Goal: Task Accomplishment & Management: Manage account settings

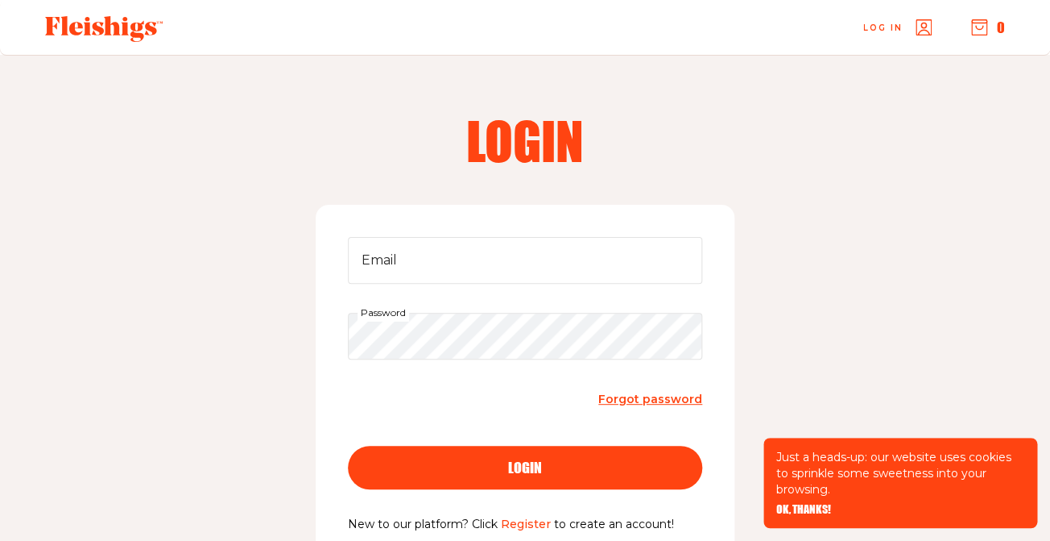
click at [677, 164] on h2 "Login" at bounding box center [525, 140] width 412 height 52
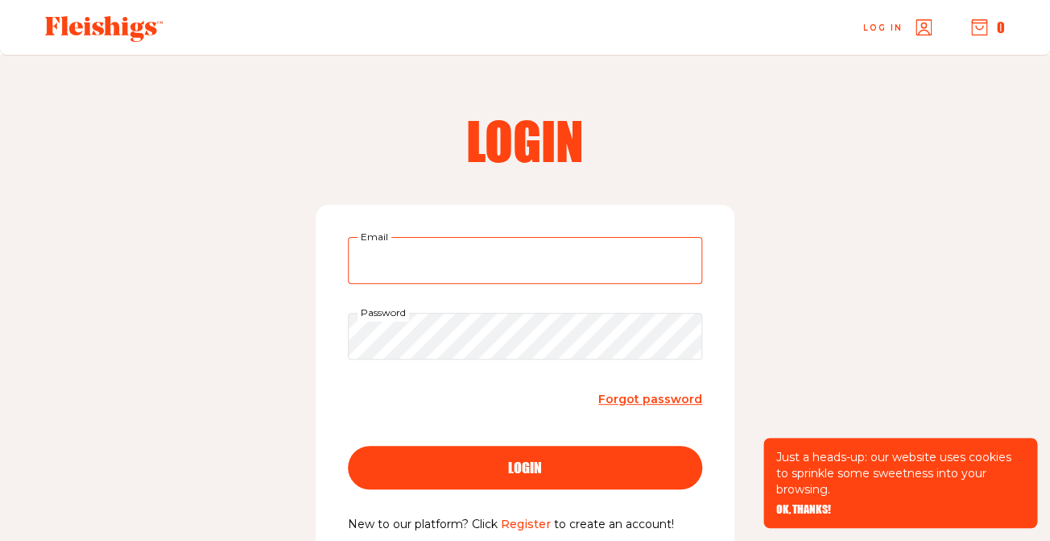
click at [608, 271] on input "Email" at bounding box center [525, 260] width 354 height 47
type input "denewhite@gmail.com"
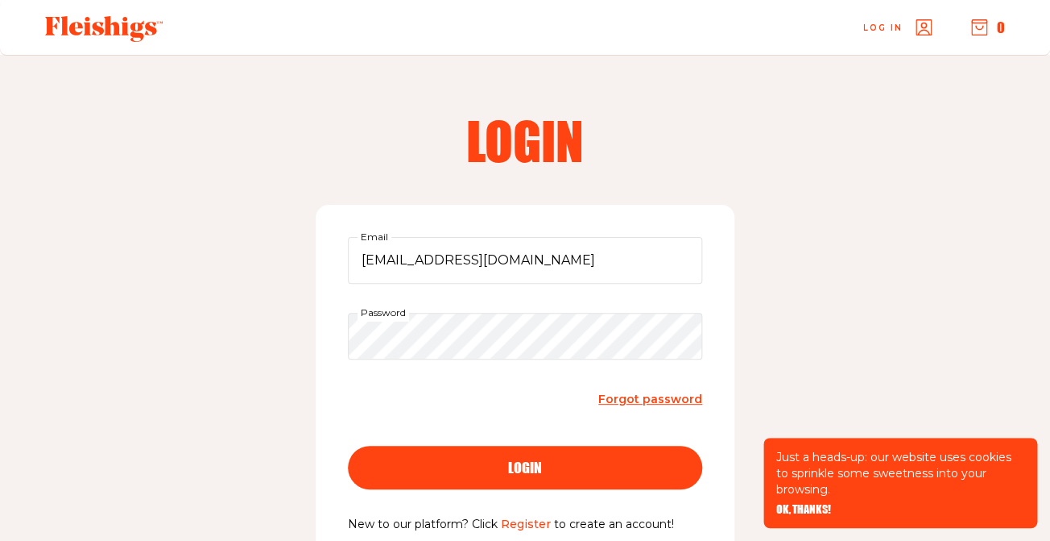
click at [531, 460] on span "login" at bounding box center [525, 452] width 34 height 14
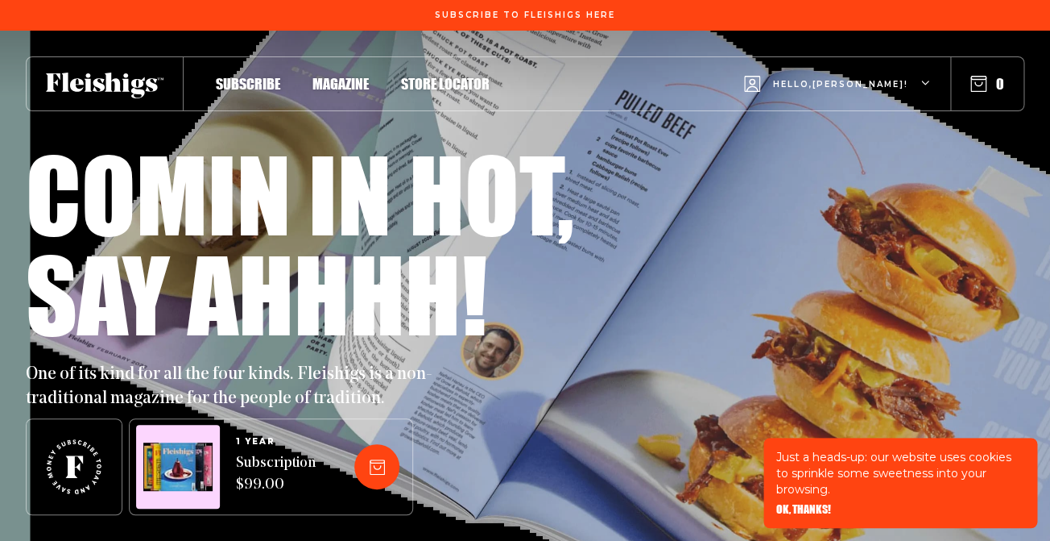
click at [808, 503] on span "OK, THANKS!" at bounding box center [804, 497] width 55 height 11
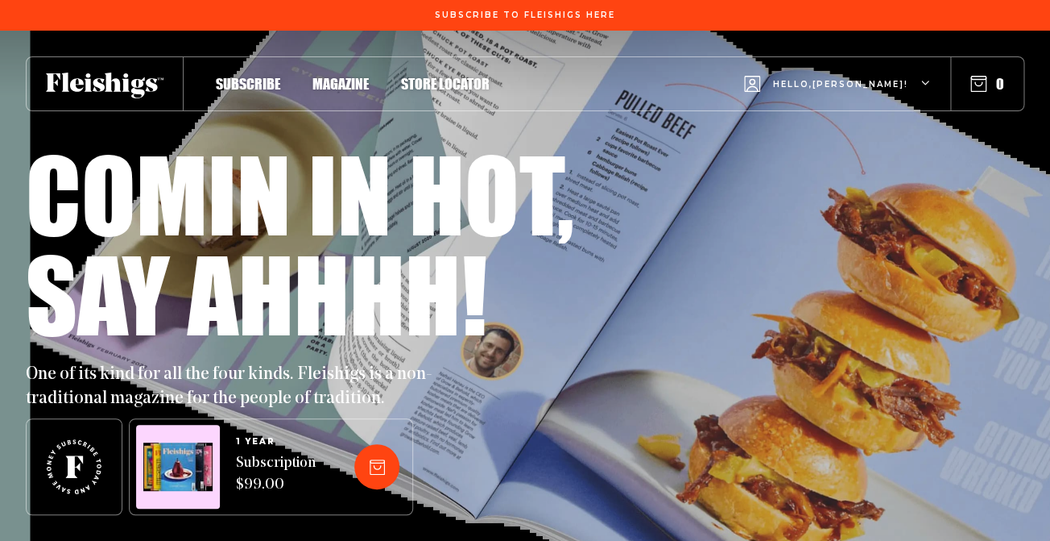
click at [907, 76] on div "Hello, [PERSON_NAME] !" at bounding box center [837, 84] width 187 height 64
click at [860, 80] on span "Hello, [PERSON_NAME] !" at bounding box center [840, 97] width 135 height 38
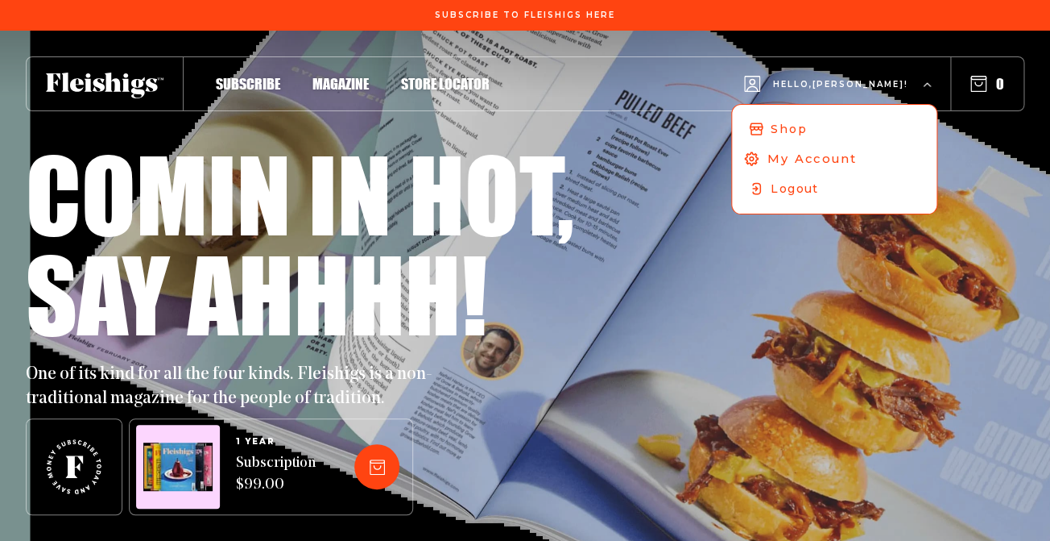
click at [857, 164] on span "My Account" at bounding box center [812, 159] width 89 height 18
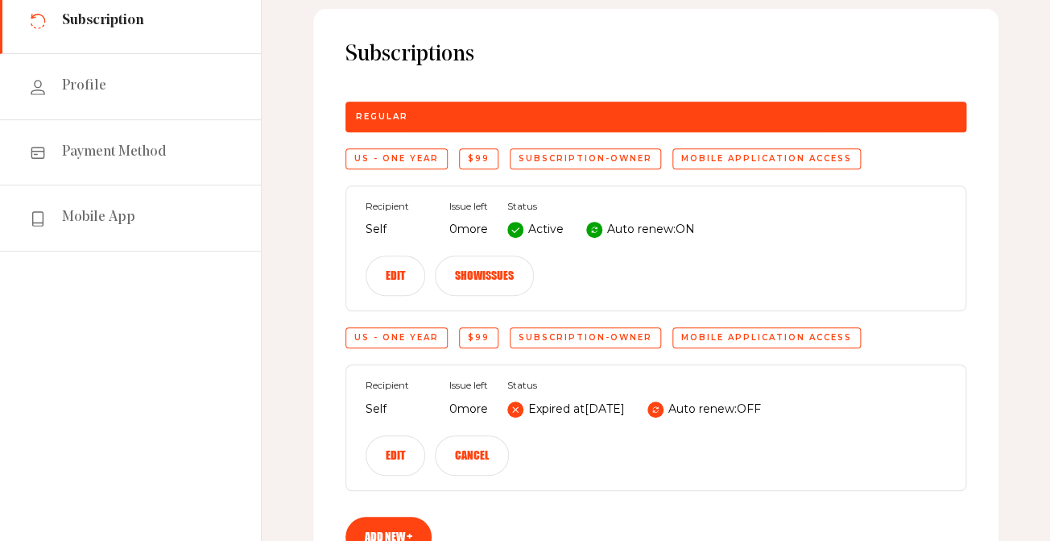
scroll to position [155, 0]
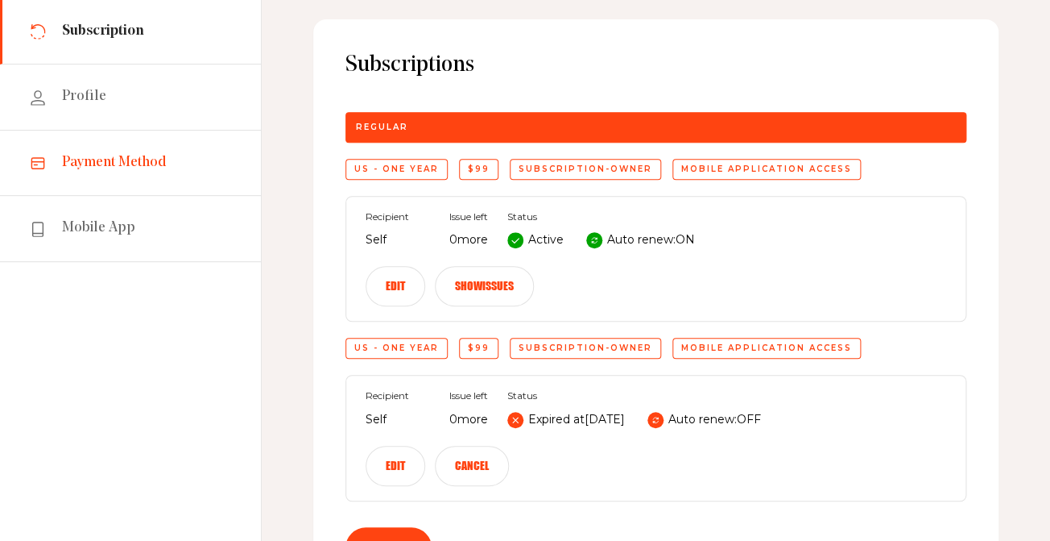
click at [159, 165] on span "Payment Method" at bounding box center [114, 162] width 105 height 19
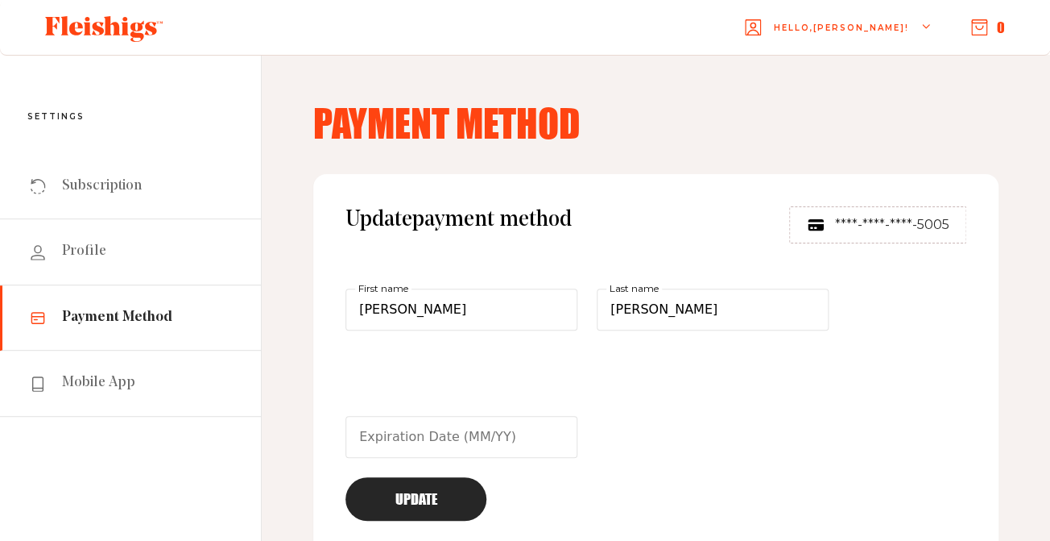
click at [377, 49] on div "Hello, Dina ! 0" at bounding box center [619, 28] width 810 height 64
click at [130, 193] on span "Subscription" at bounding box center [102, 185] width 80 height 19
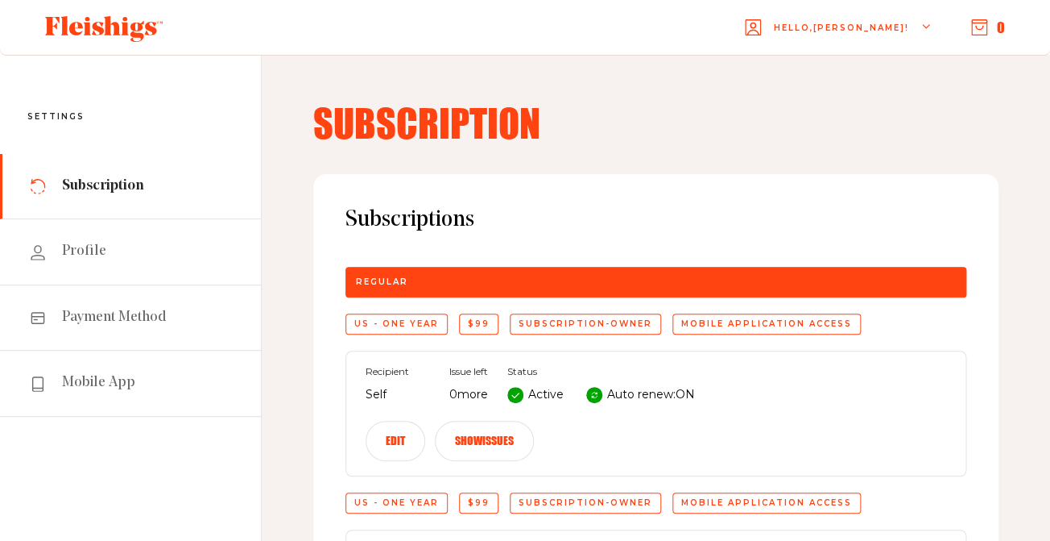
click at [597, 395] on icon at bounding box center [594, 395] width 8 height 8
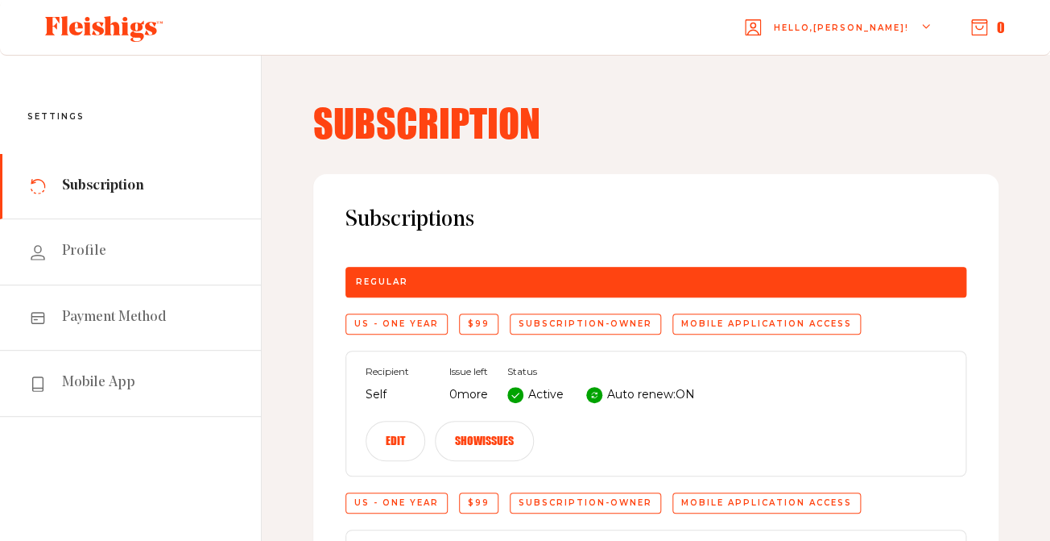
click at [597, 395] on icon at bounding box center [594, 395] width 8 height 8
click at [591, 431] on div "Recipient Self Issue left 0 more Status Active Auto renew: ON Edit Show issues" at bounding box center [656, 413] width 621 height 126
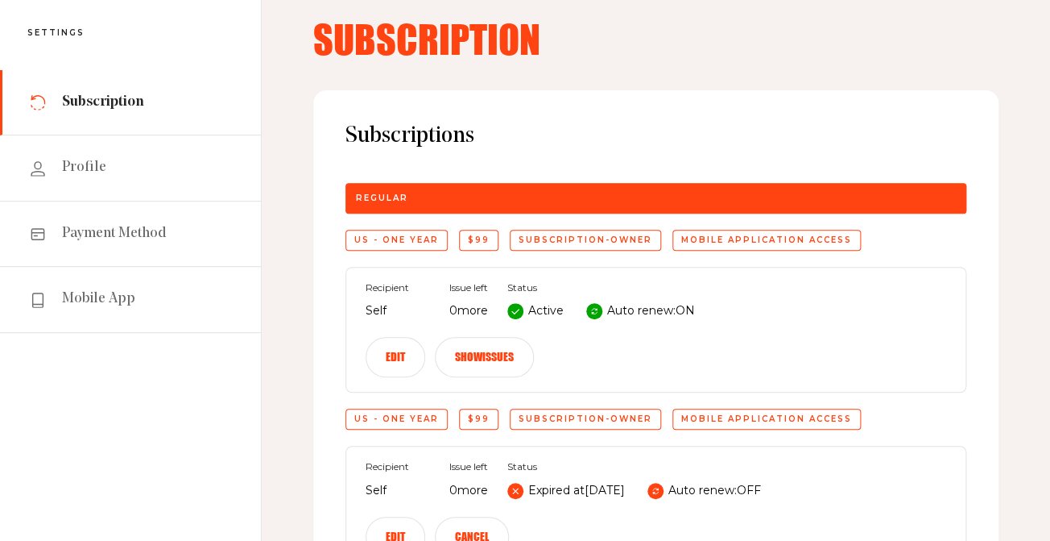
scroll to position [116, 0]
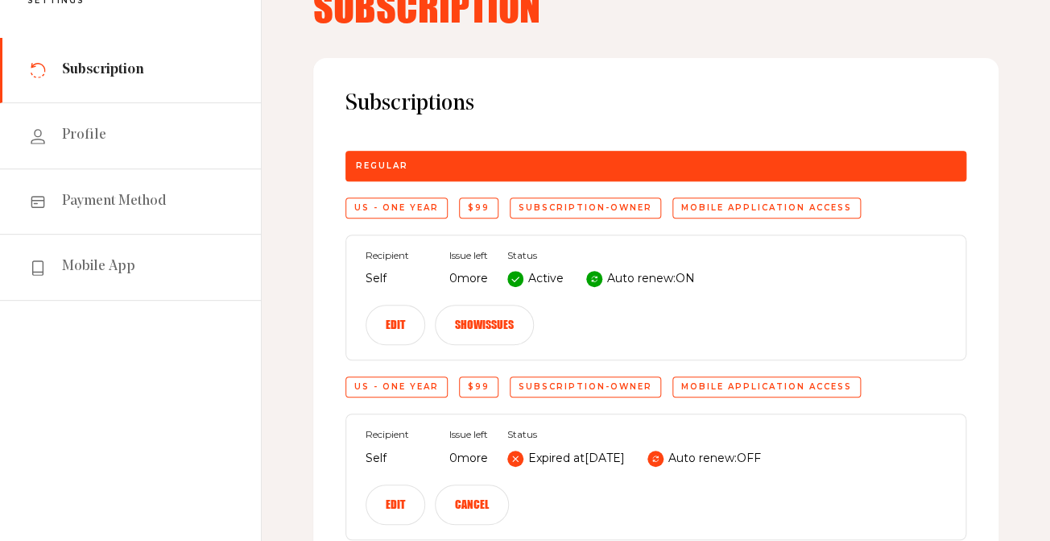
click at [404, 325] on button "Edit" at bounding box center [396, 324] width 60 height 40
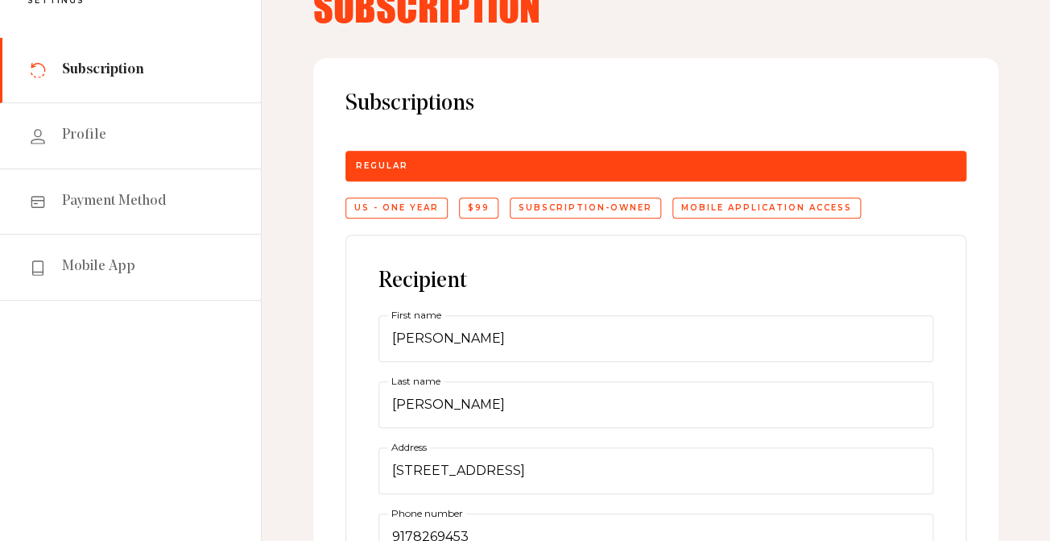
click at [519, 278] on div "Recipient Dina First name Ravitsky Last name 12051 De Or Dr Address 9178269453 …" at bounding box center [656, 479] width 555 height 424
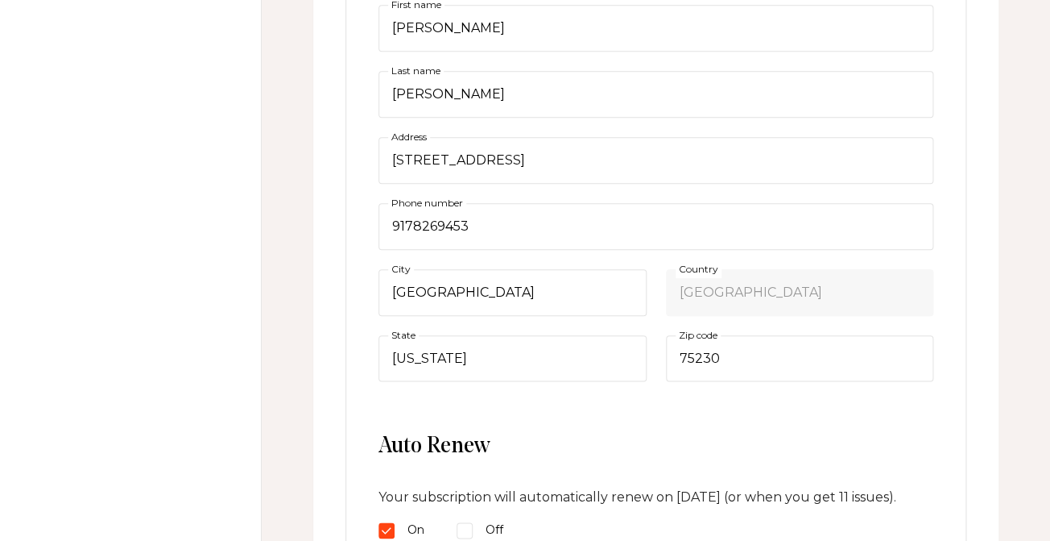
scroll to position [630, 0]
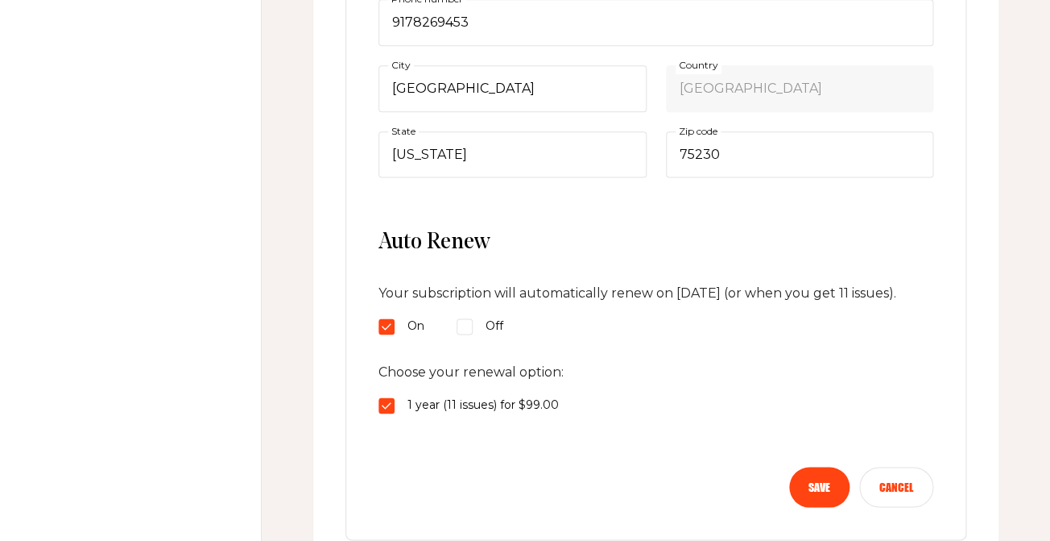
click at [456, 336] on fieldset "On Off" at bounding box center [656, 326] width 555 height 19
click at [464, 334] on input "Off" at bounding box center [465, 326] width 16 height 16
radio input "true"
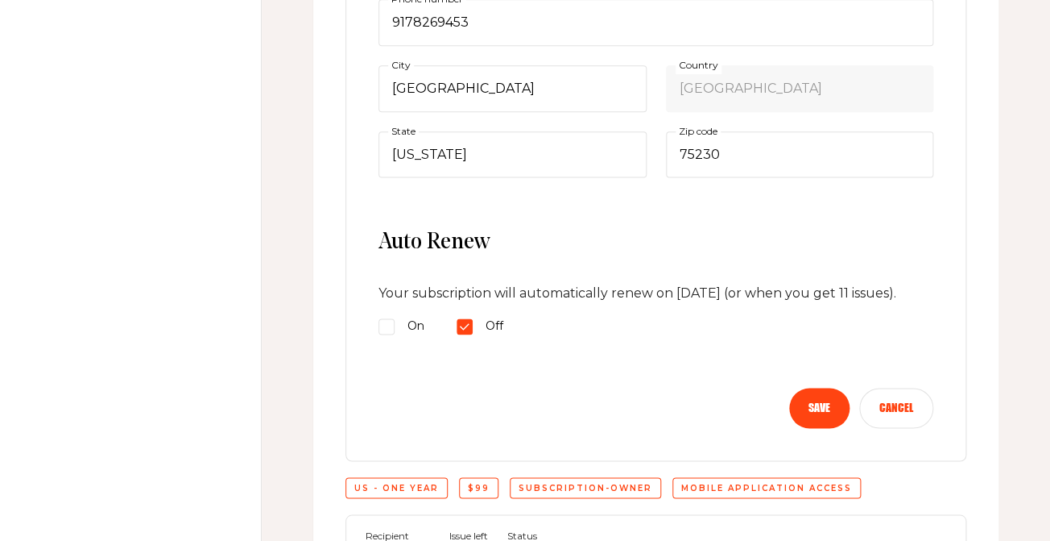
click at [821, 428] on button "Save" at bounding box center [819, 407] width 60 height 40
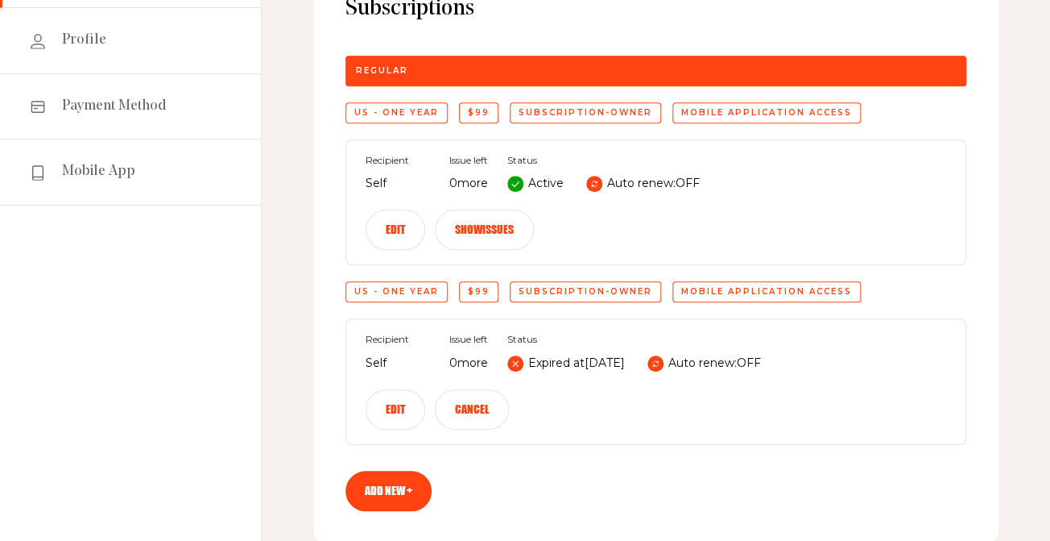
scroll to position [210, 0]
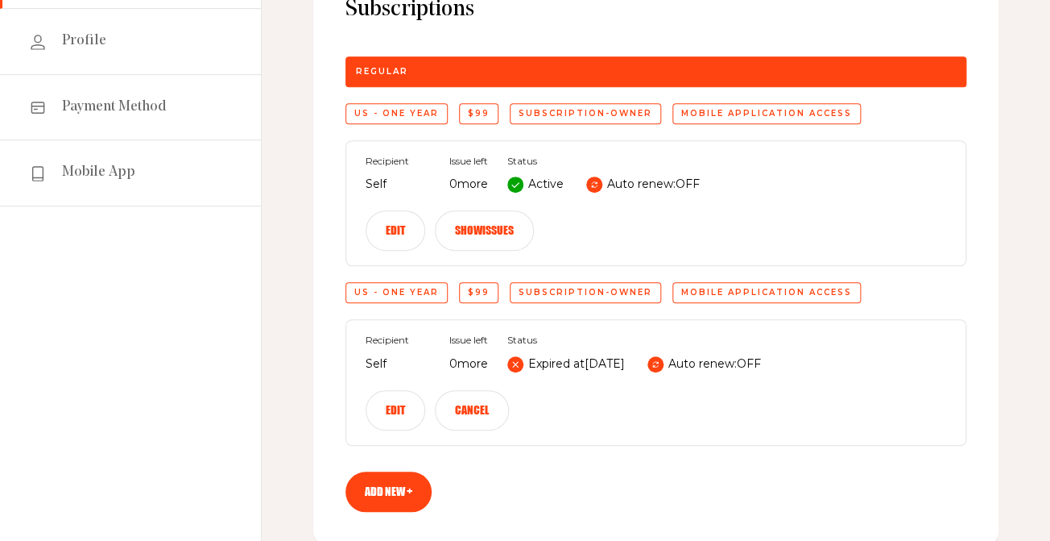
click at [310, 117] on div "Subscription Subscriptions Regular US - One Year $99 subscription-owner Mobile …" at bounding box center [656, 219] width 789 height 748
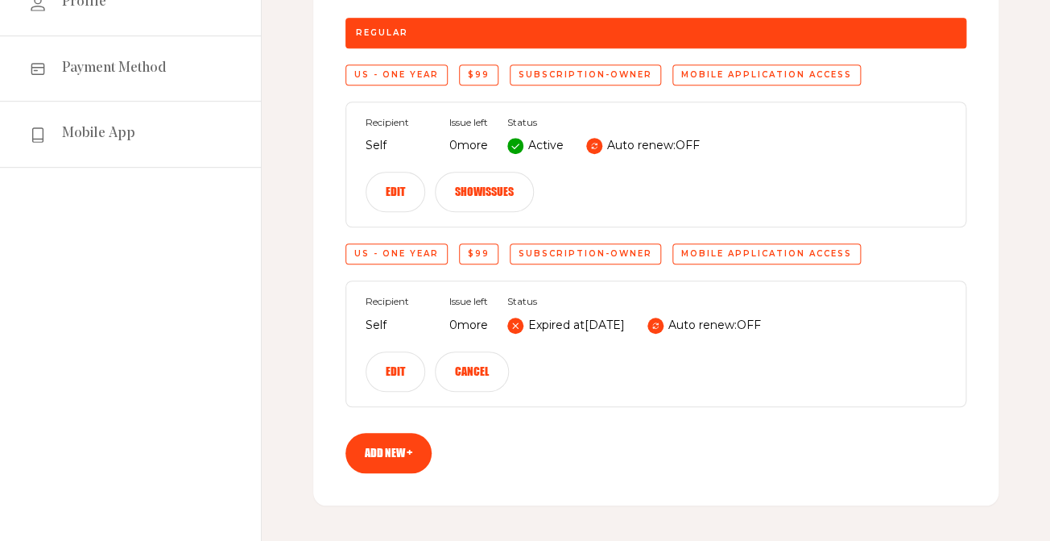
click at [462, 183] on button "Show issues" at bounding box center [484, 192] width 99 height 40
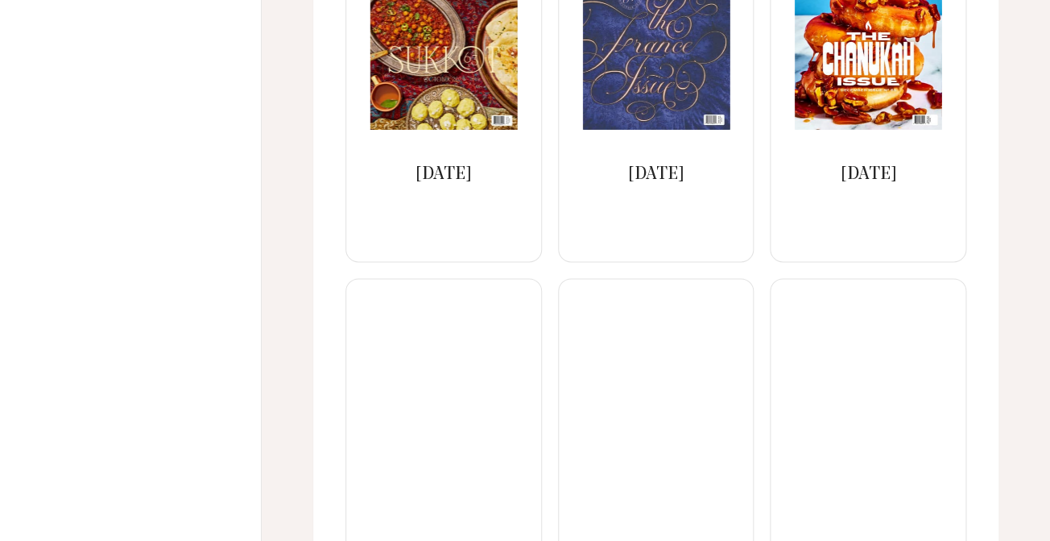
scroll to position [0, 0]
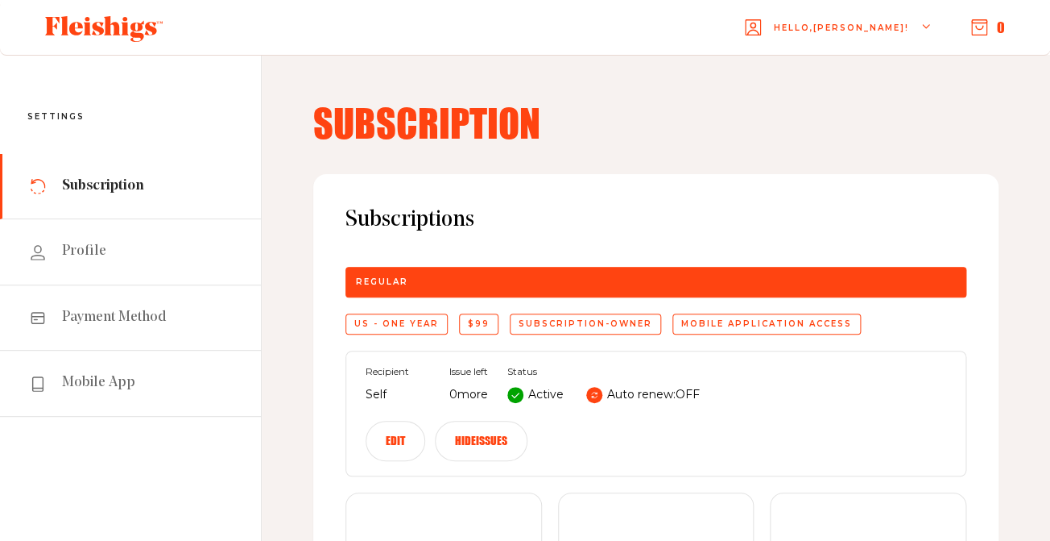
click at [466, 442] on button "Hide issues" at bounding box center [481, 440] width 93 height 40
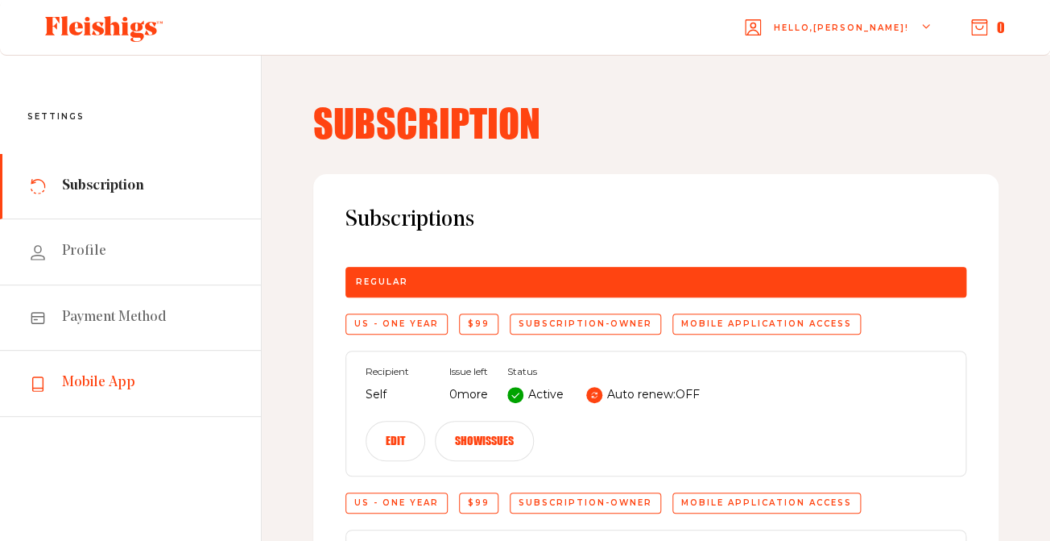
click at [82, 387] on span "Mobile App" at bounding box center [98, 382] width 73 height 19
